Goal: Transaction & Acquisition: Purchase product/service

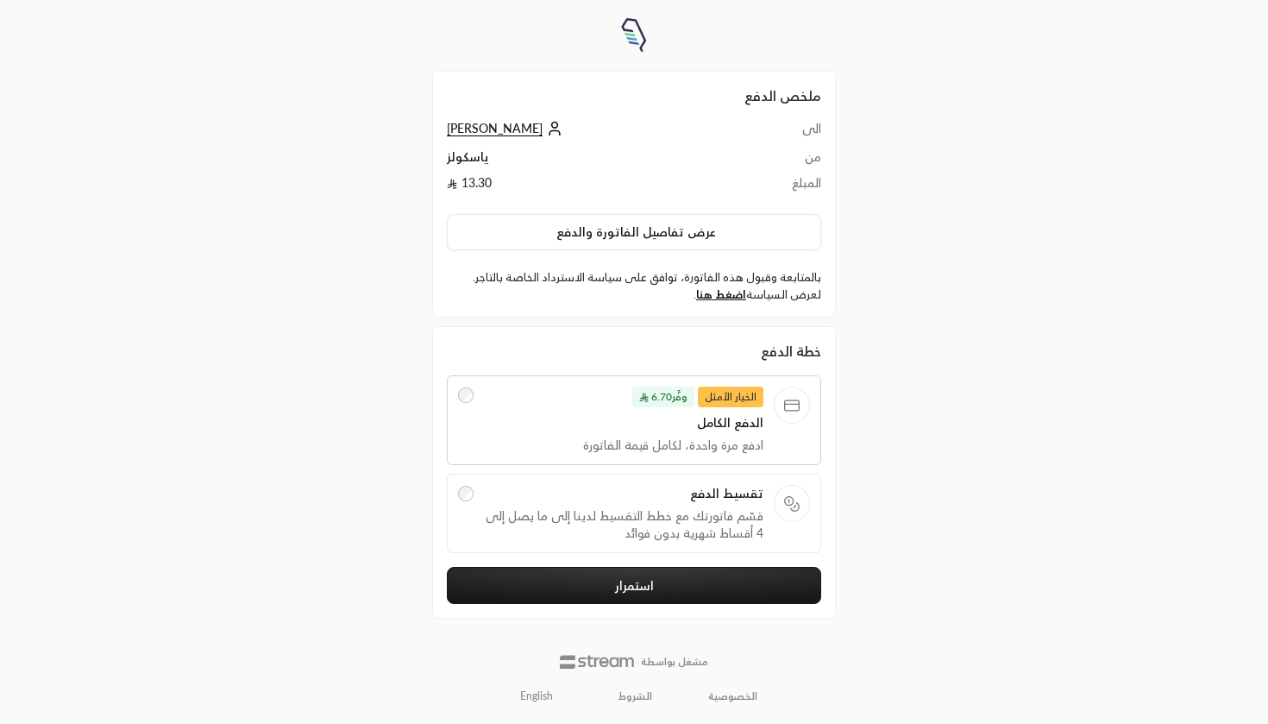
click at [643, 493] on span "تقسيط الدفع" at bounding box center [624, 493] width 280 height 17
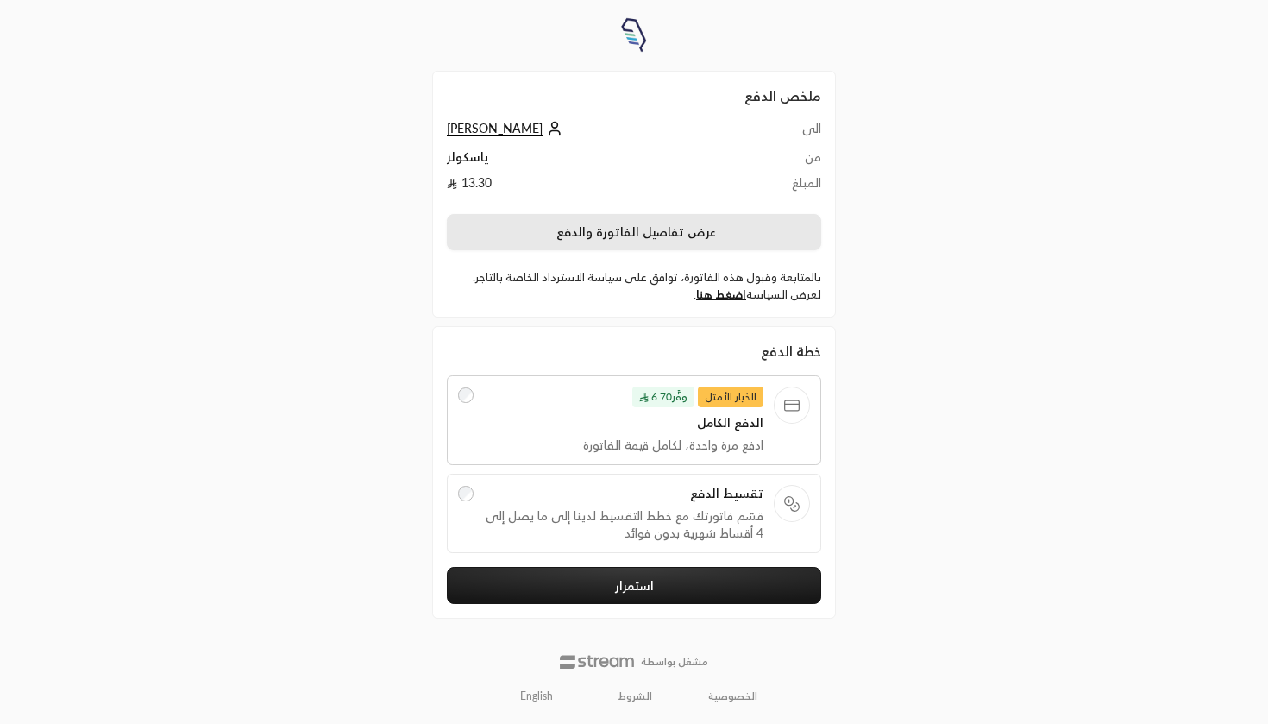
click at [693, 237] on button "عرض تفاصيل الفاتورة والدفع" at bounding box center [634, 232] width 374 height 36
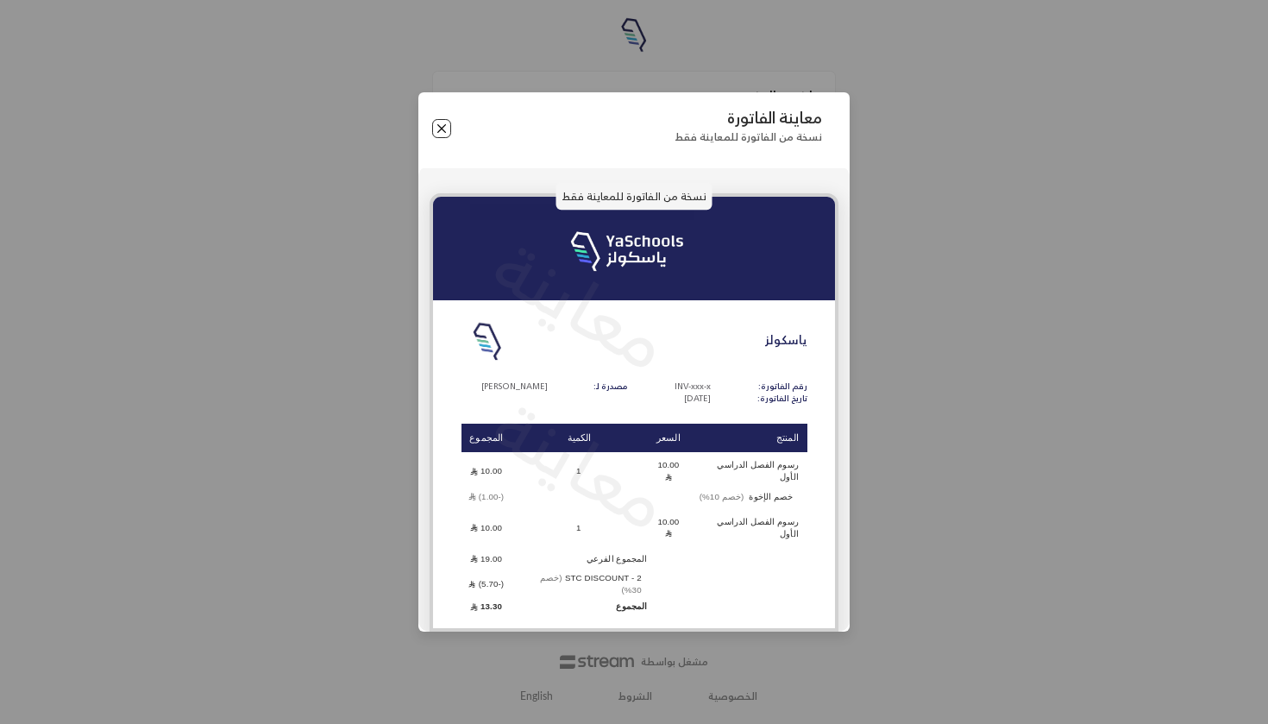
click at [444, 138] on button "Close" at bounding box center [441, 128] width 19 height 19
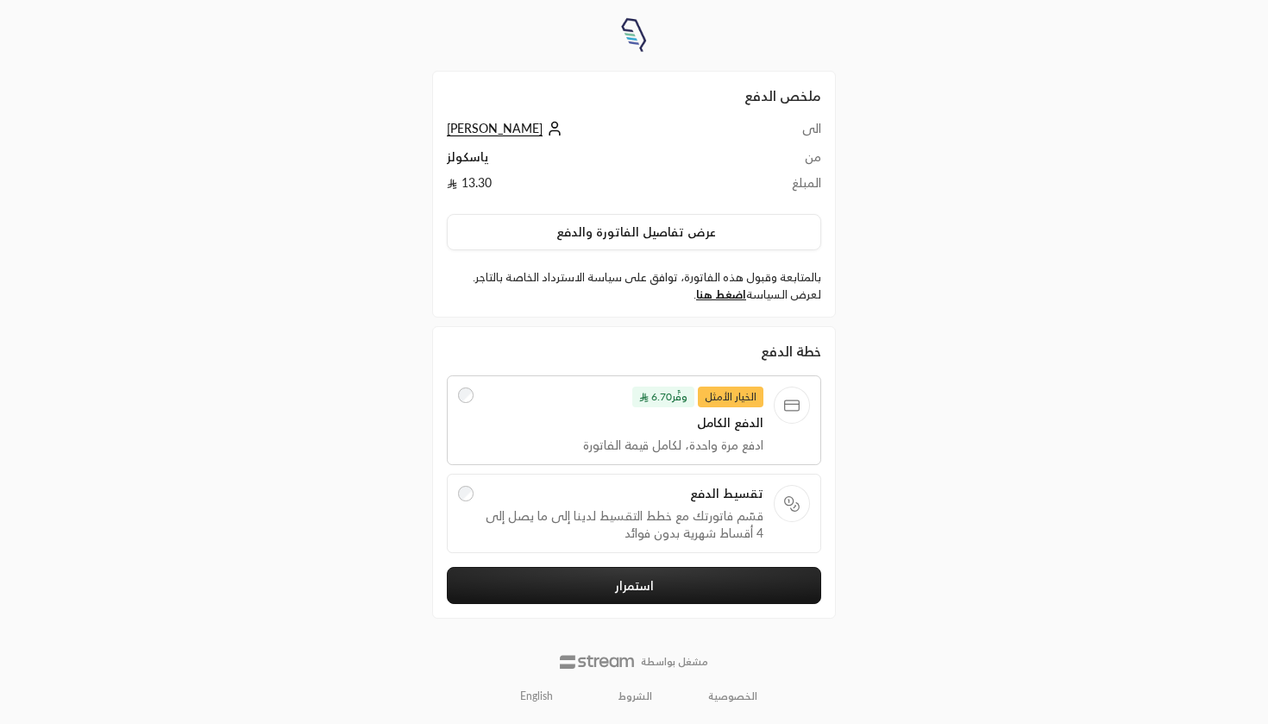
click at [517, 493] on span "تقسيط الدفع" at bounding box center [624, 493] width 280 height 17
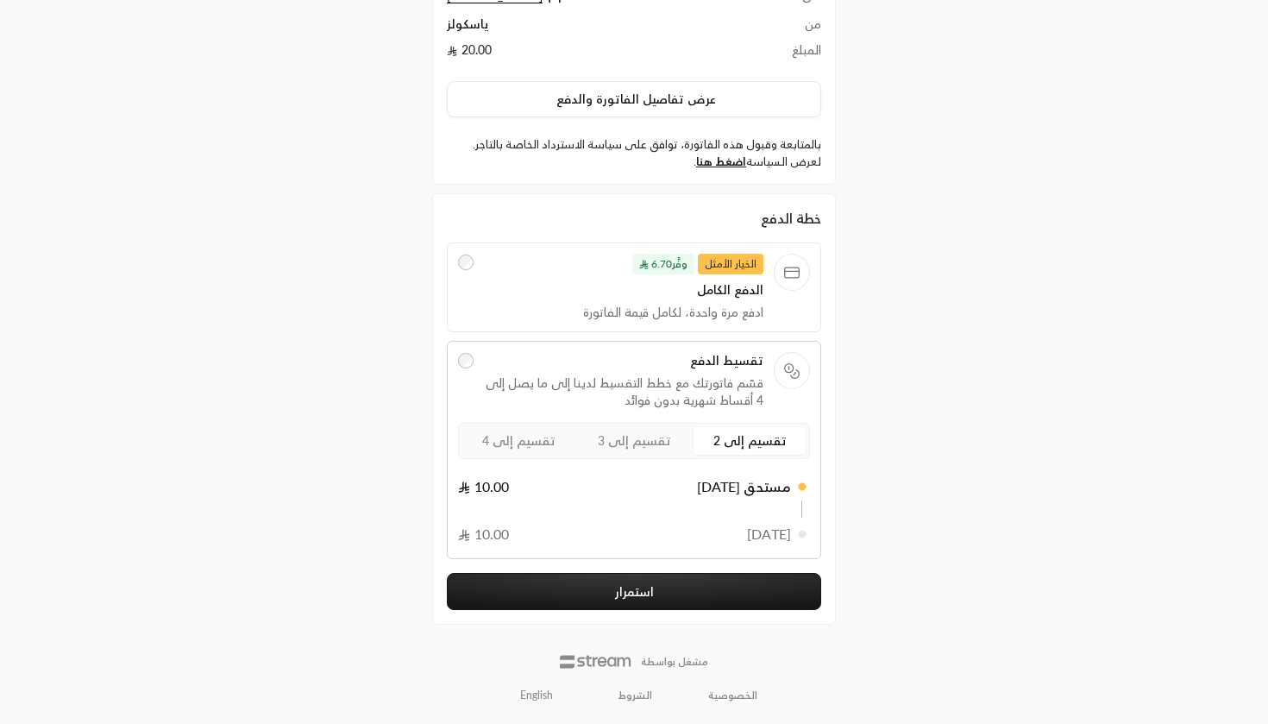
scroll to position [132, 0]
click at [640, 437] on span "تقسيم إلى 3" at bounding box center [634, 441] width 73 height 15
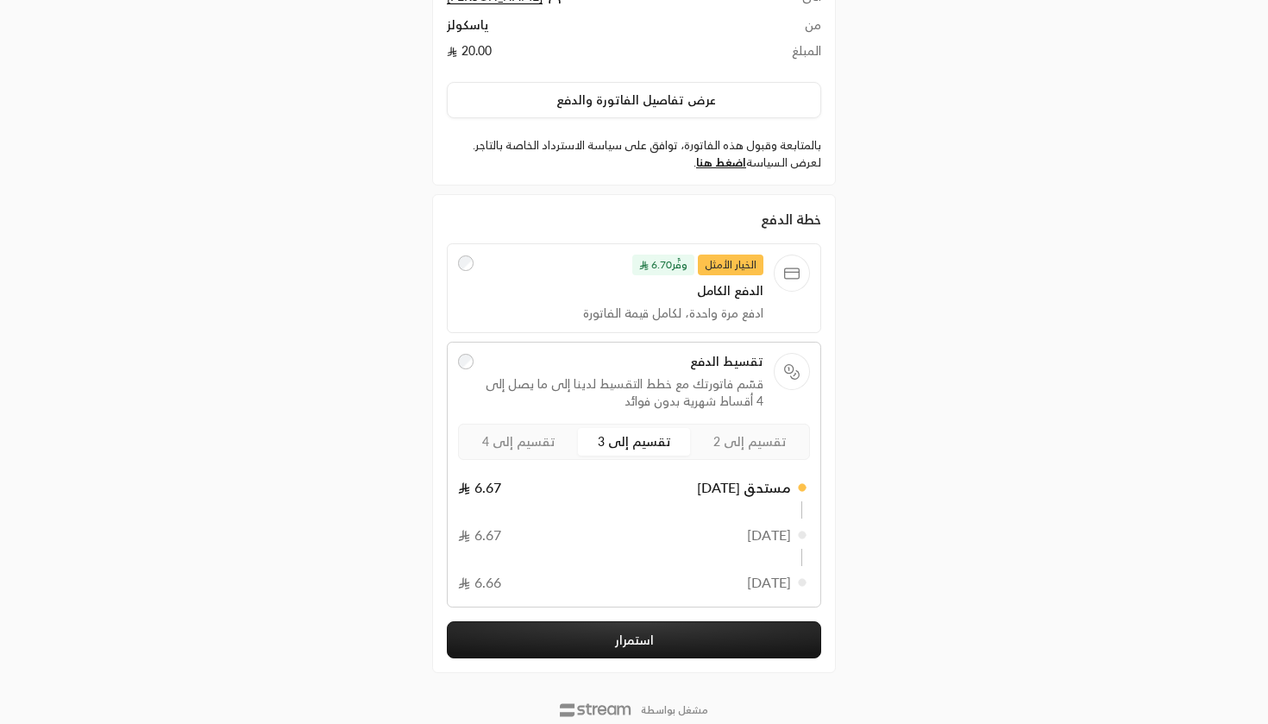
click at [518, 453] on label "تقسيم إلى 4" at bounding box center [518, 442] width 112 height 28
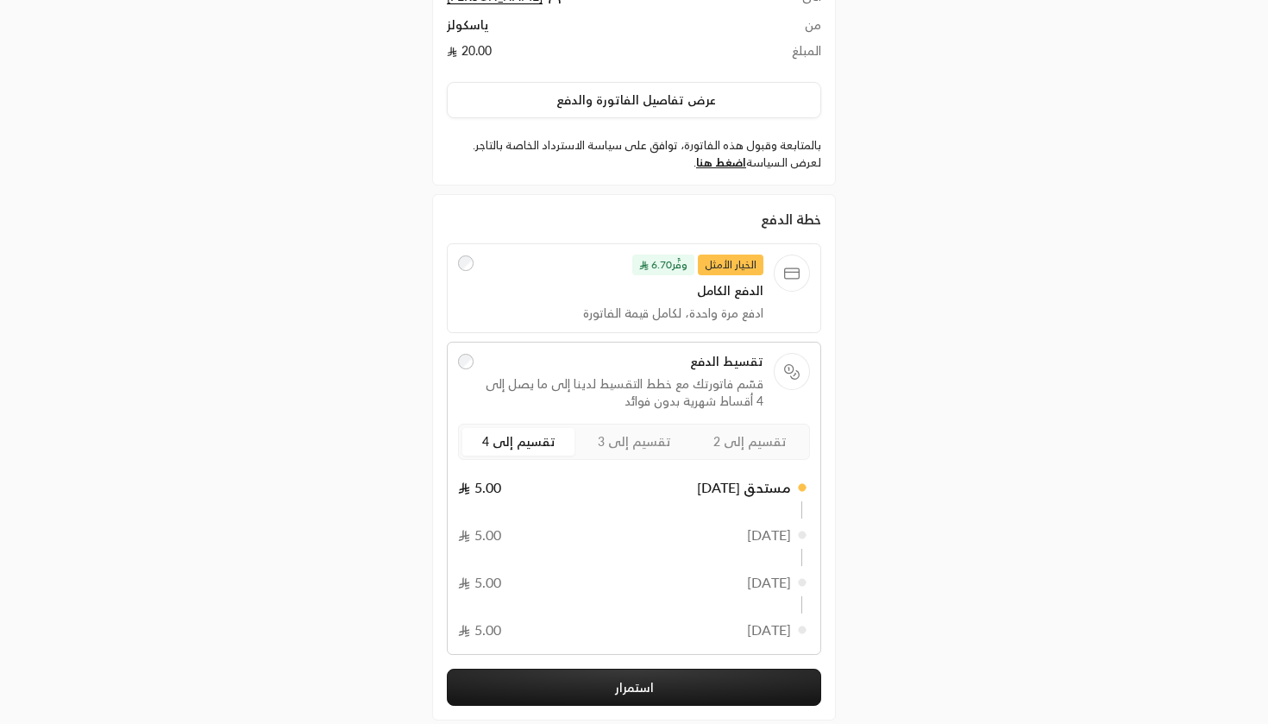
click at [726, 440] on span "تقسيم إلى 2" at bounding box center [749, 441] width 73 height 15
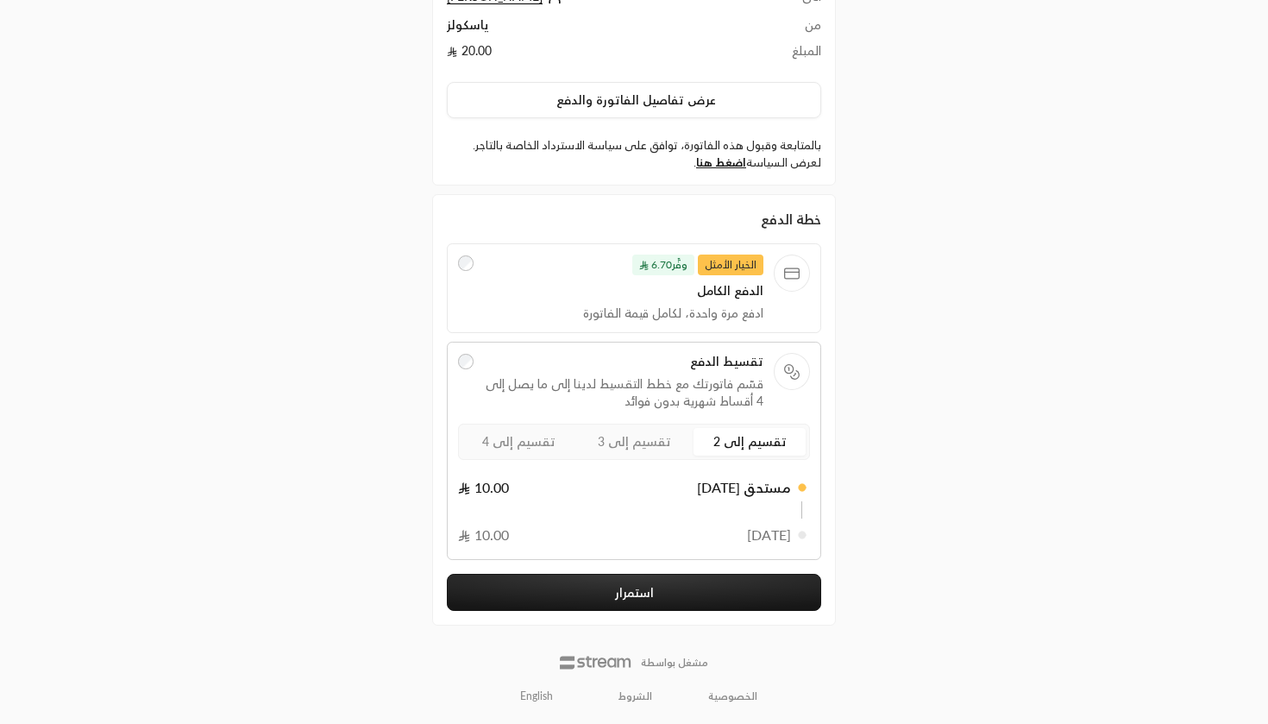
click at [655, 440] on span "تقسيم إلى 3" at bounding box center [634, 441] width 73 height 15
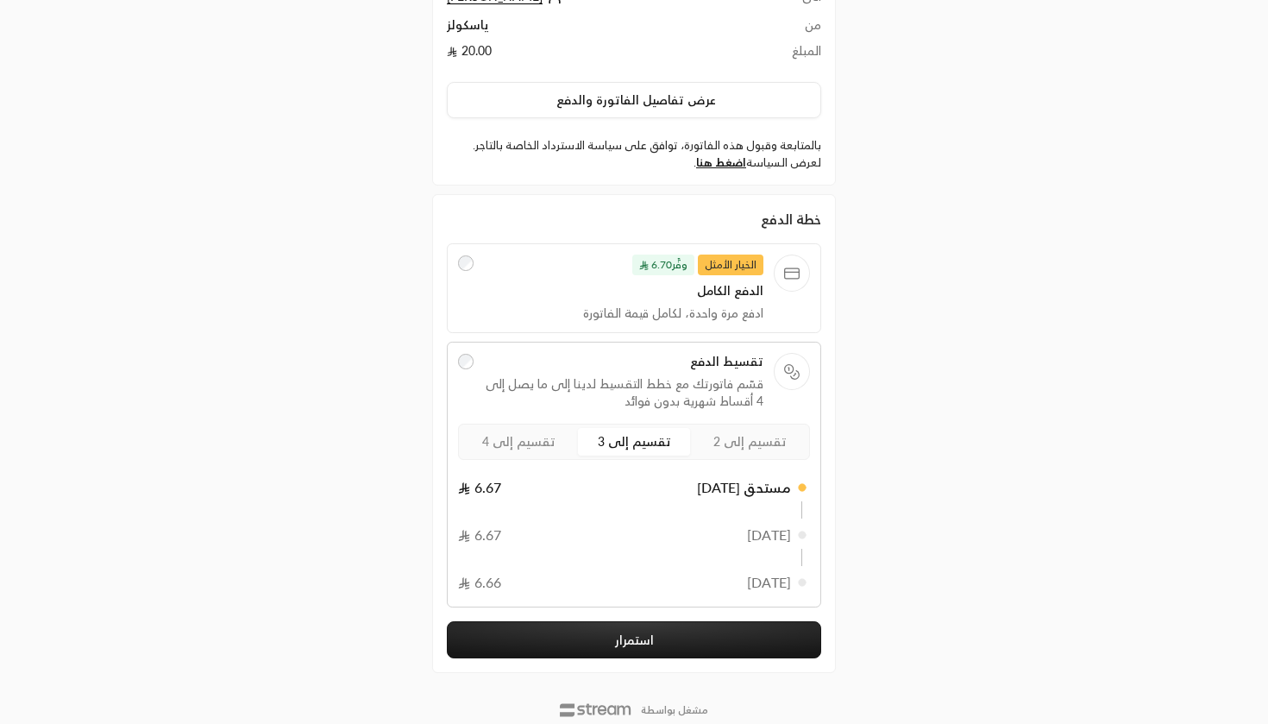
click at [758, 435] on span "تقسيم إلى 2" at bounding box center [749, 441] width 73 height 15
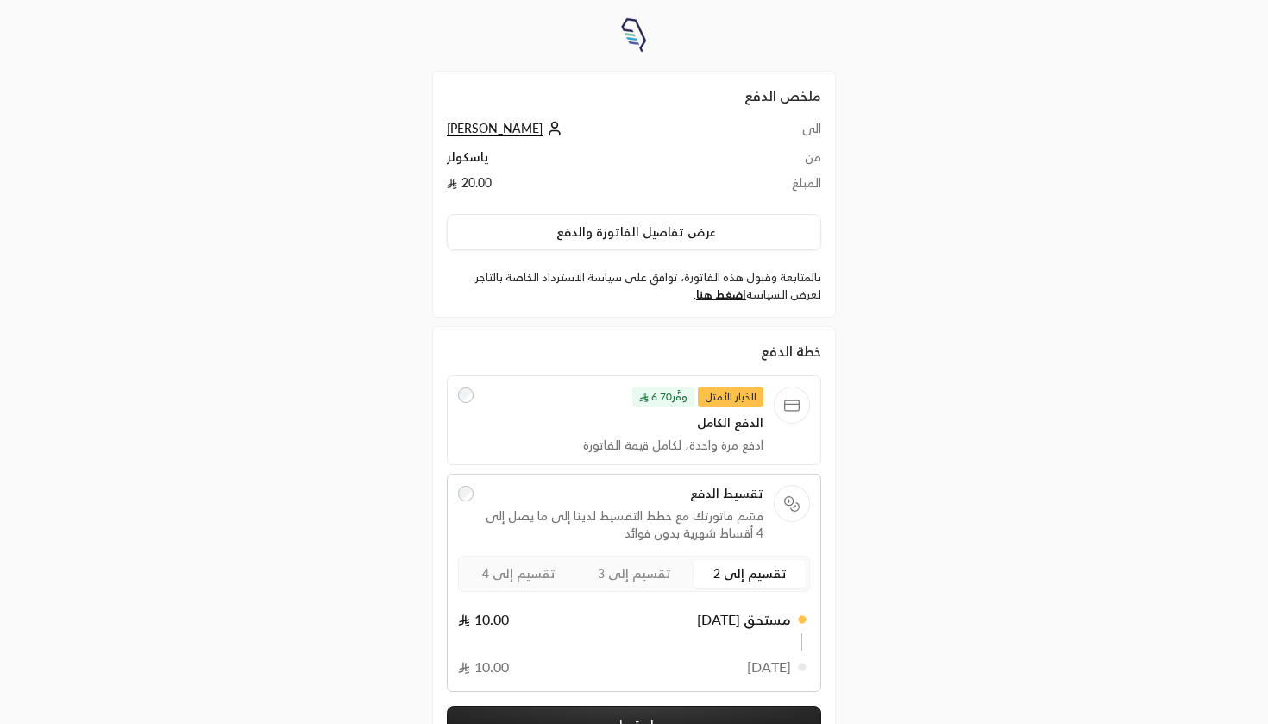
scroll to position [0, 0]
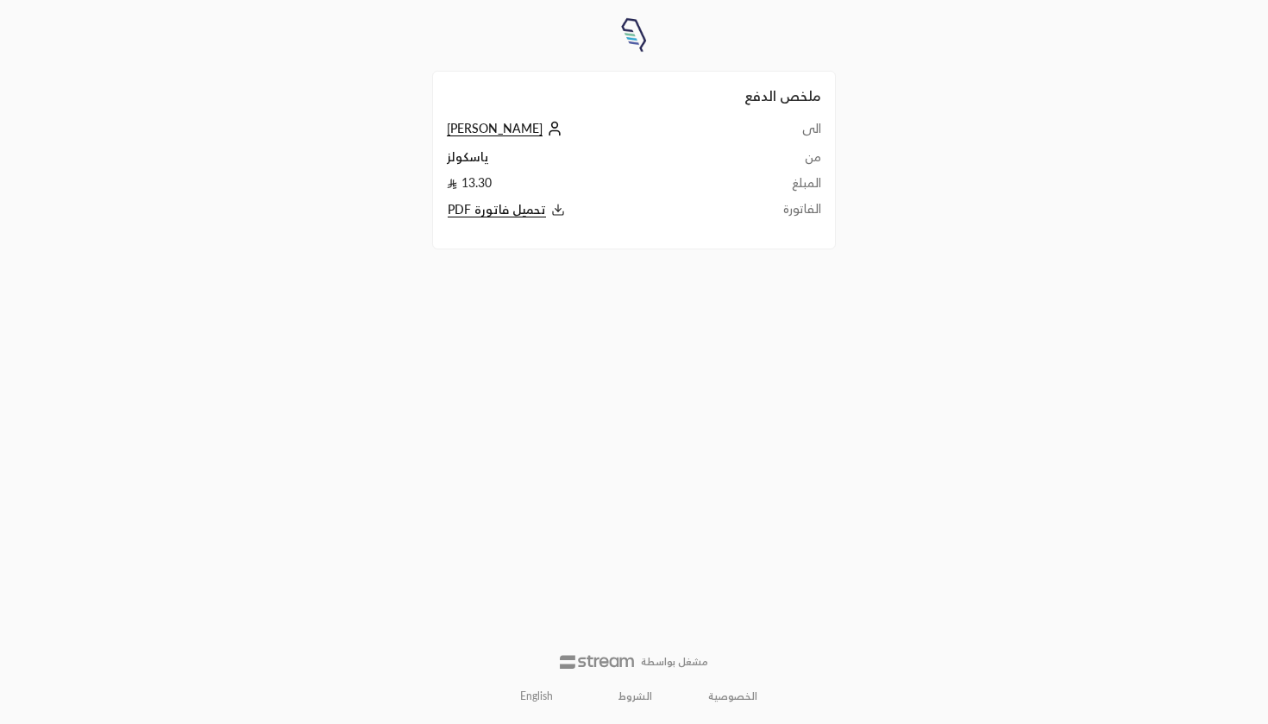
click at [523, 213] on span "تحميل فاتورة PDF" at bounding box center [497, 210] width 98 height 16
click at [880, 128] on div "ملخص الدفع الى Abdullah Alsinan من ياسكولز المبلغ 13.30 الفاتورة تحميل فاتورة P…" at bounding box center [634, 362] width 634 height 724
drag, startPoint x: 804, startPoint y: 182, endPoint x: 451, endPoint y: 190, distance: 352.8
click at [451, 190] on tr "المبلغ 13.30" at bounding box center [634, 187] width 374 height 26
click at [479, 190] on td "13.30" at bounding box center [590, 187] width 286 height 26
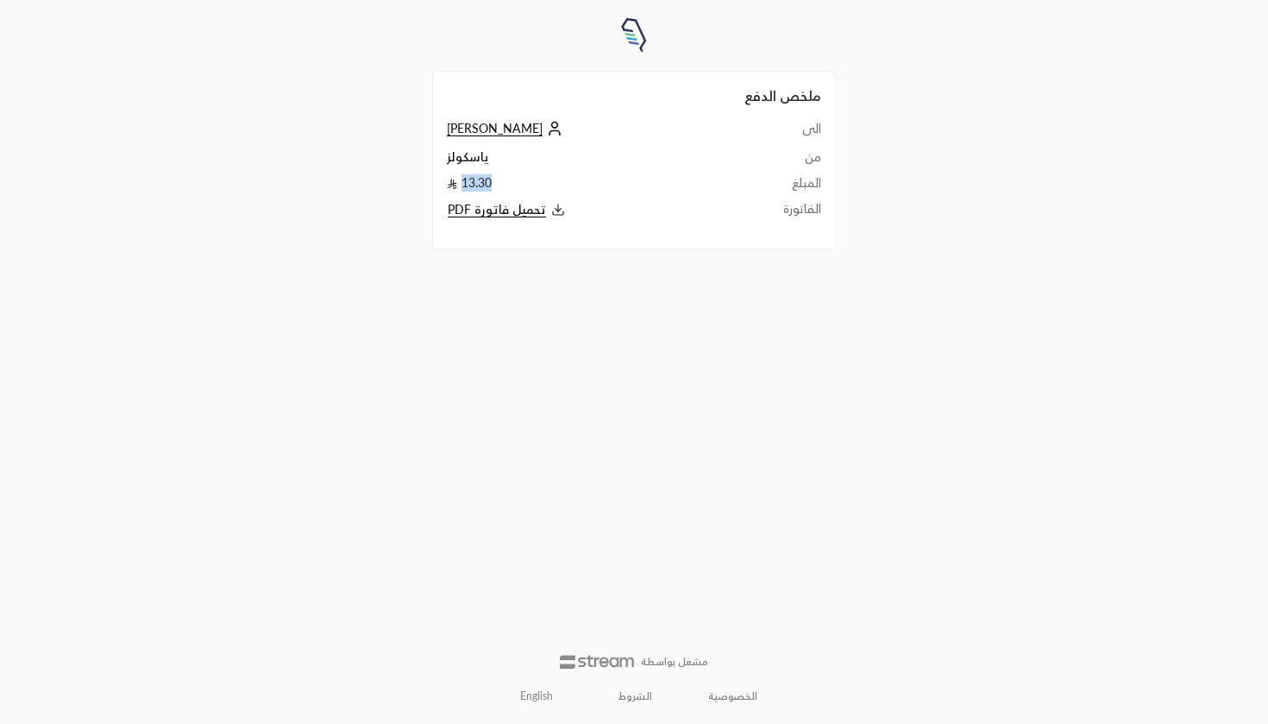
click at [479, 190] on td "13.30" at bounding box center [590, 187] width 286 height 26
click at [492, 186] on td "13.30" at bounding box center [590, 187] width 286 height 26
click at [551, 211] on icon at bounding box center [558, 210] width 14 height 14
